Goal: Information Seeking & Learning: Learn about a topic

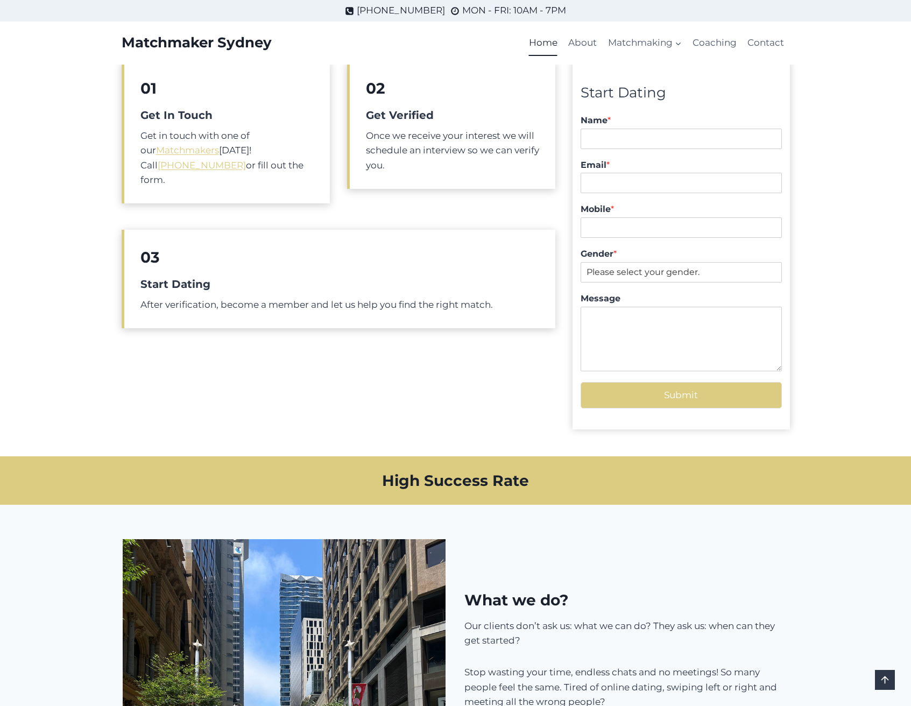
scroll to position [143, 0]
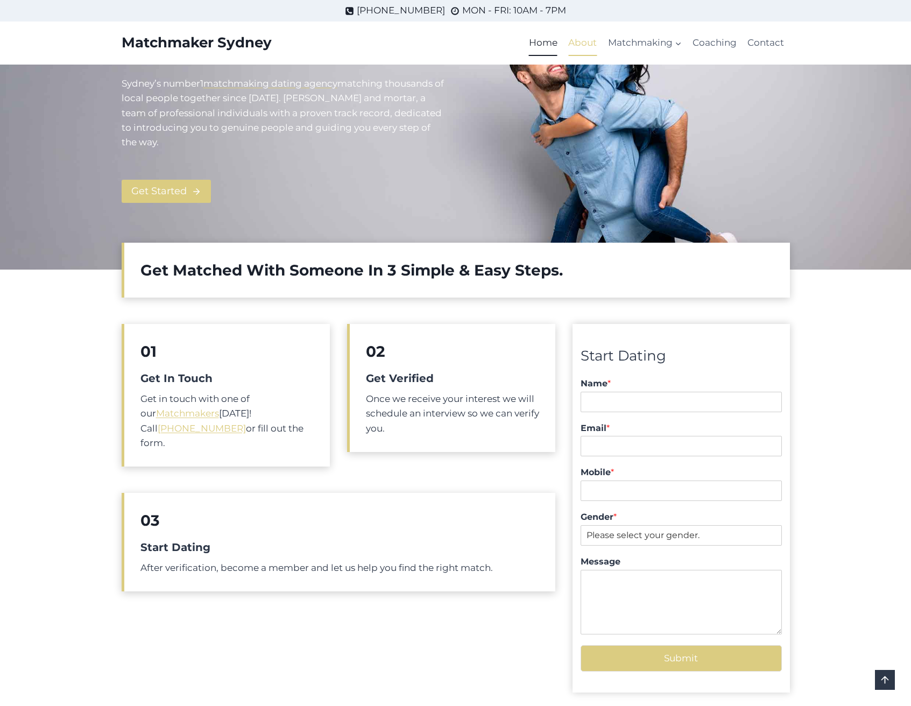
click at [590, 35] on link "About" at bounding box center [582, 43] width 39 height 26
